Goal: Transaction & Acquisition: Subscribe to service/newsletter

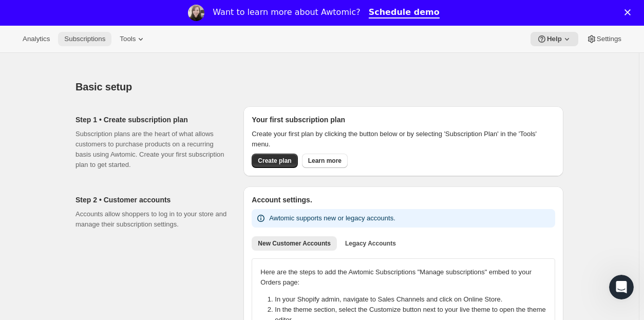
click at [92, 39] on span "Subscriptions" at bounding box center [84, 39] width 41 height 8
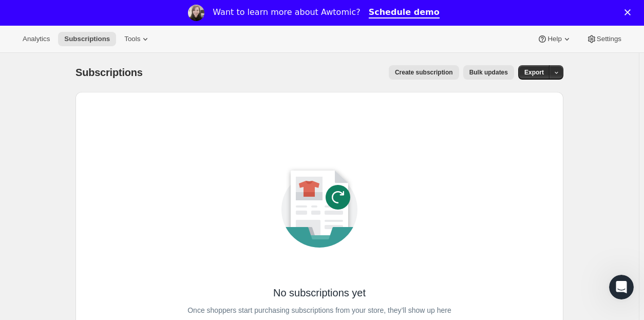
scroll to position [2, 0]
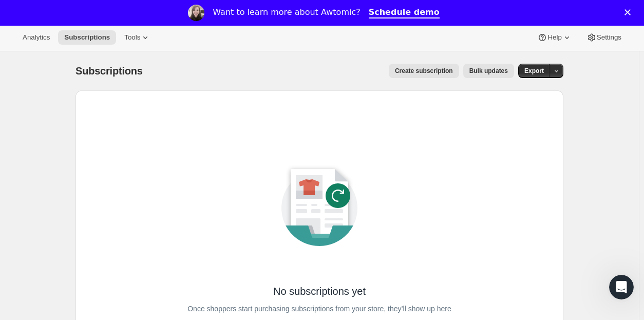
click at [418, 68] on span "Create subscription" at bounding box center [424, 71] width 58 height 8
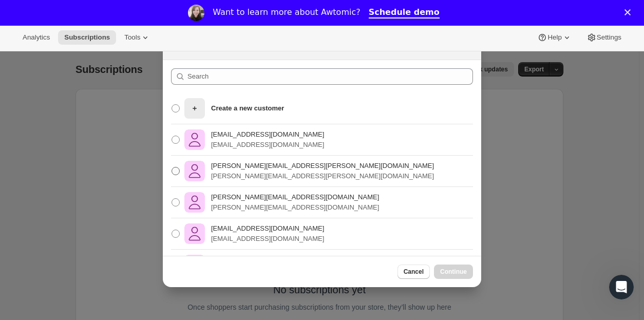
click at [259, 166] on p "[PERSON_NAME][EMAIL_ADDRESS][PERSON_NAME][DOMAIN_NAME]" at bounding box center [322, 166] width 223 height 10
click at [172, 167] on input "[PERSON_NAME][EMAIL_ADDRESS][PERSON_NAME][DOMAIN_NAME] [PERSON_NAME][DOMAIN_NAM…" at bounding box center [171, 167] width 1 height 1
radio input "true"
click at [454, 270] on span "Continue" at bounding box center [453, 272] width 27 height 8
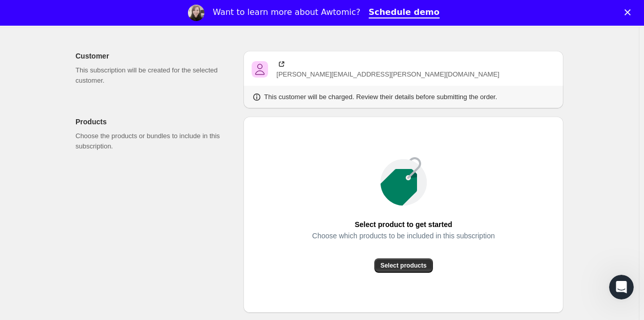
scroll to position [85, 0]
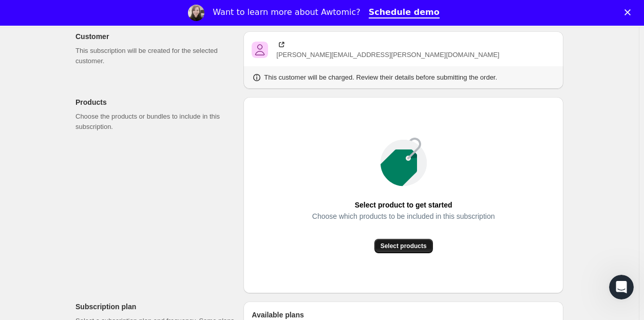
click at [390, 246] on span "Select products" at bounding box center [403, 246] width 46 height 8
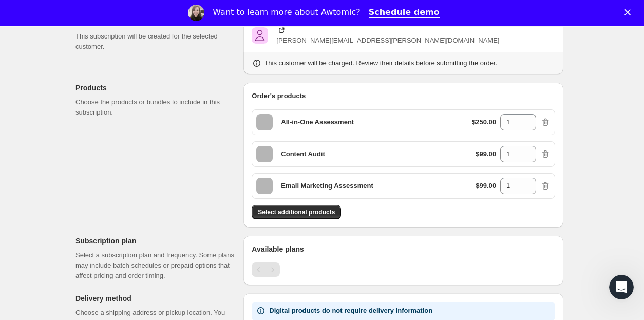
scroll to position [207, 0]
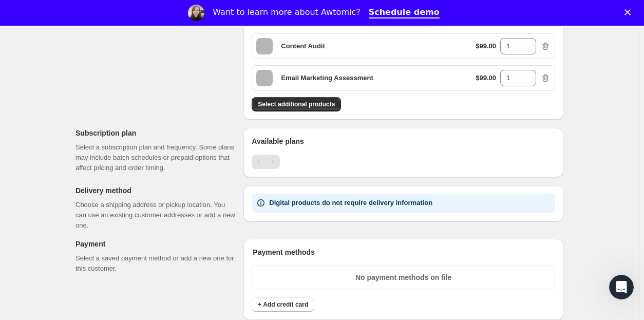
click at [274, 156] on div "Pagination" at bounding box center [272, 162] width 14 height 14
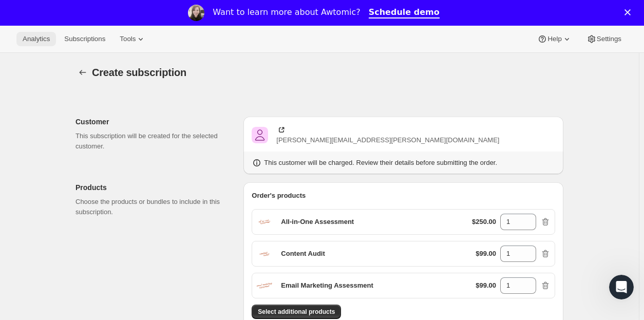
click at [37, 41] on span "Analytics" at bounding box center [36, 39] width 27 height 8
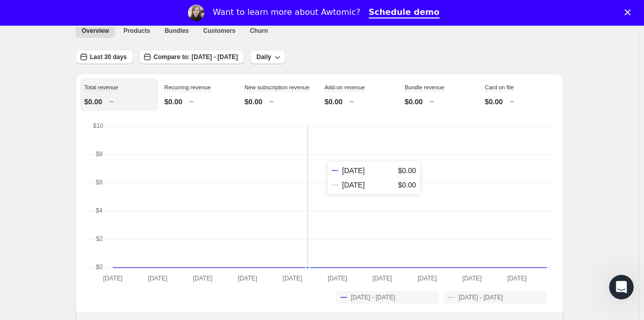
scroll to position [81, 0]
